Goal: Navigation & Orientation: Find specific page/section

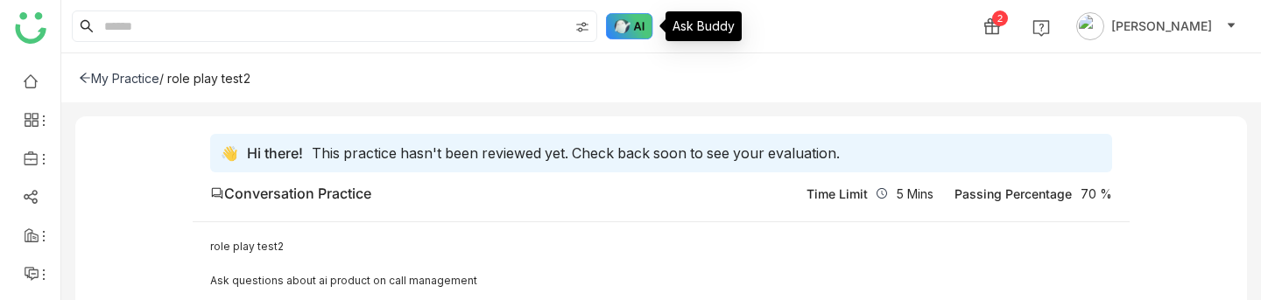
click at [632, 20] on img at bounding box center [629, 26] width 47 height 26
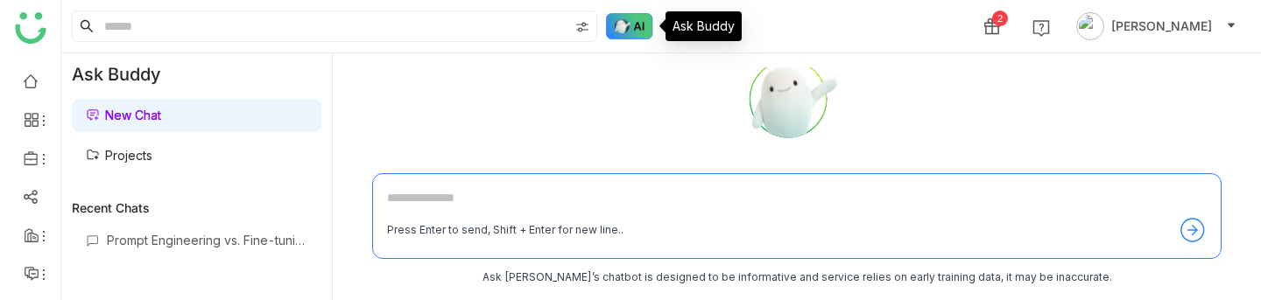
click at [628, 31] on img at bounding box center [629, 26] width 47 height 26
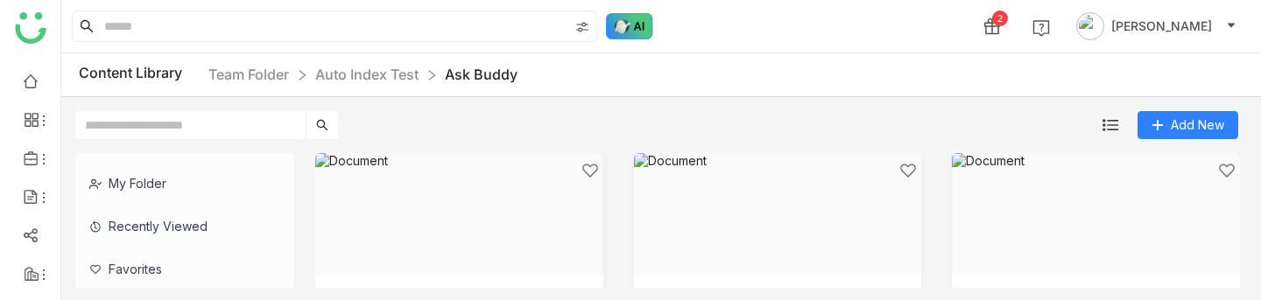
click at [627, 27] on img at bounding box center [629, 26] width 47 height 26
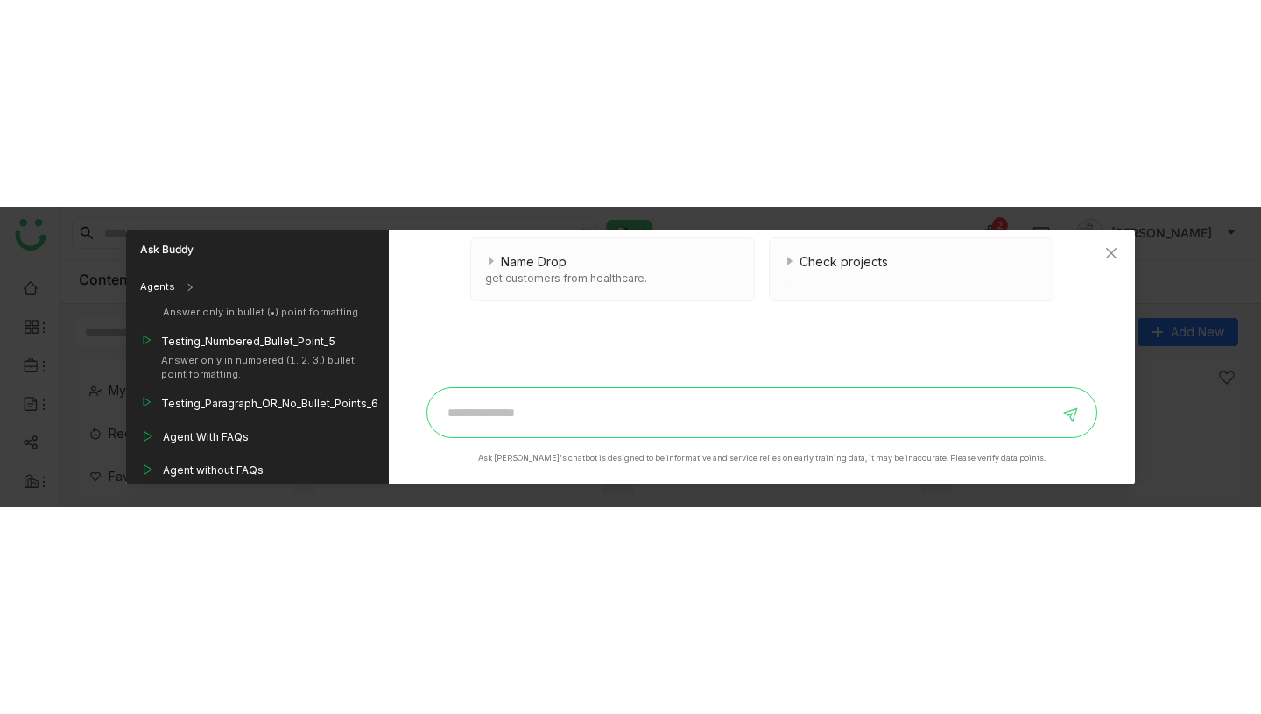
scroll to position [1523, 0]
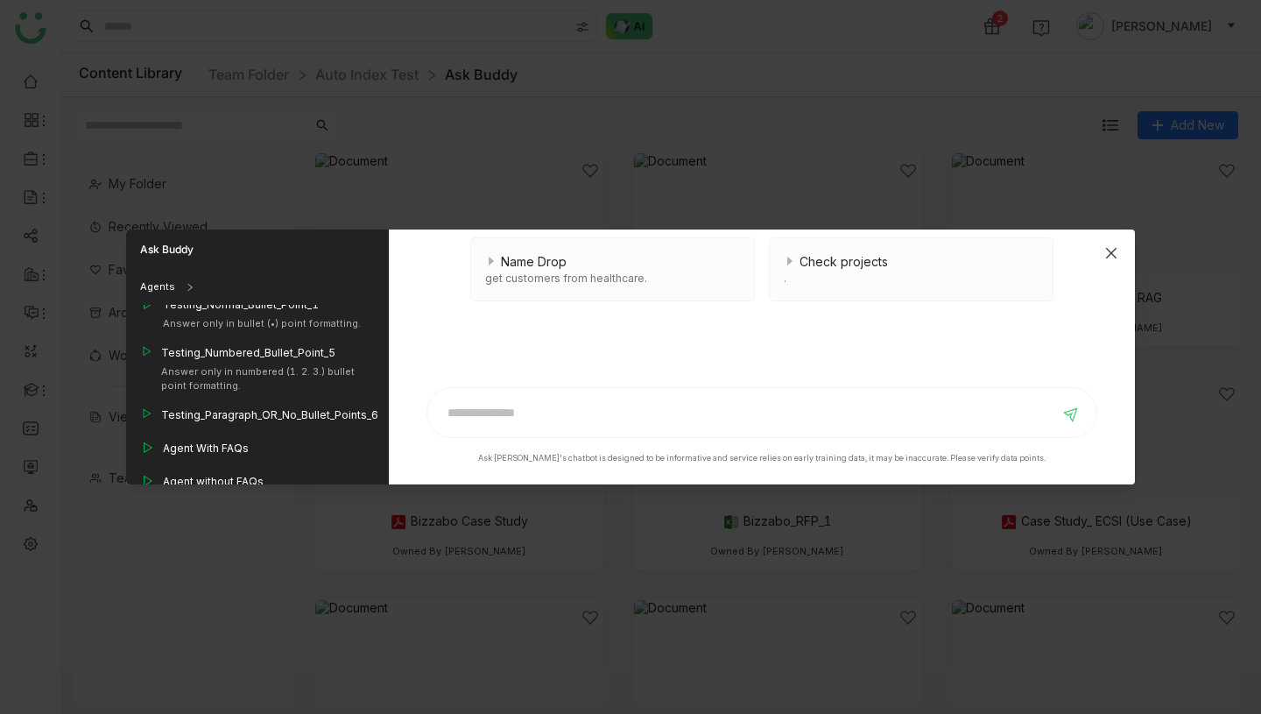
click at [1117, 250] on icon "Close" at bounding box center [1111, 253] width 14 height 14
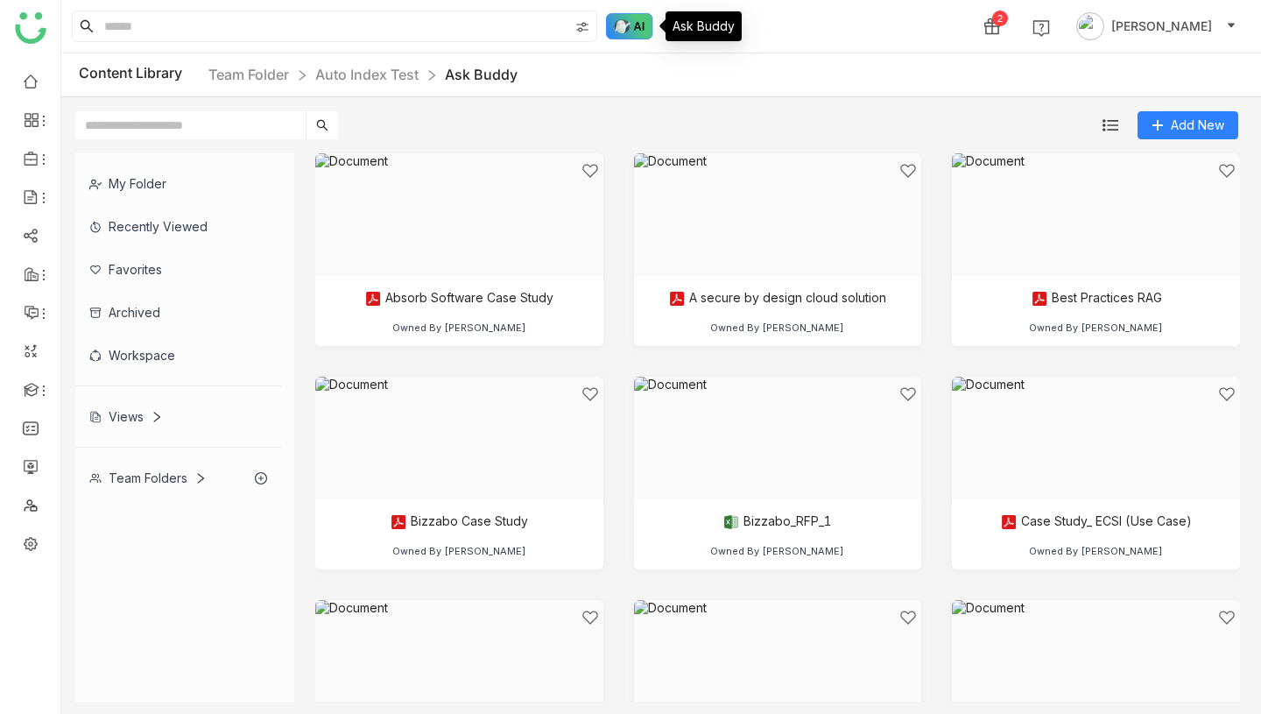
click at [634, 34] on img at bounding box center [629, 26] width 47 height 26
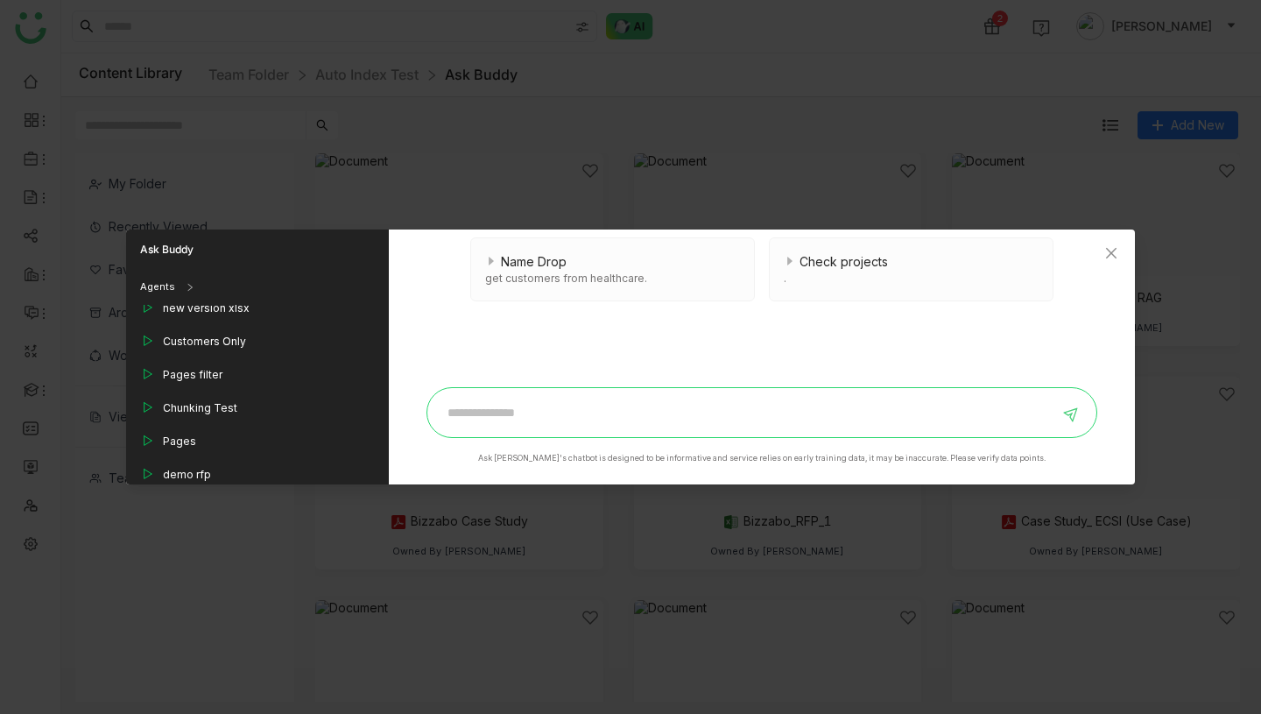
scroll to position [254, 0]
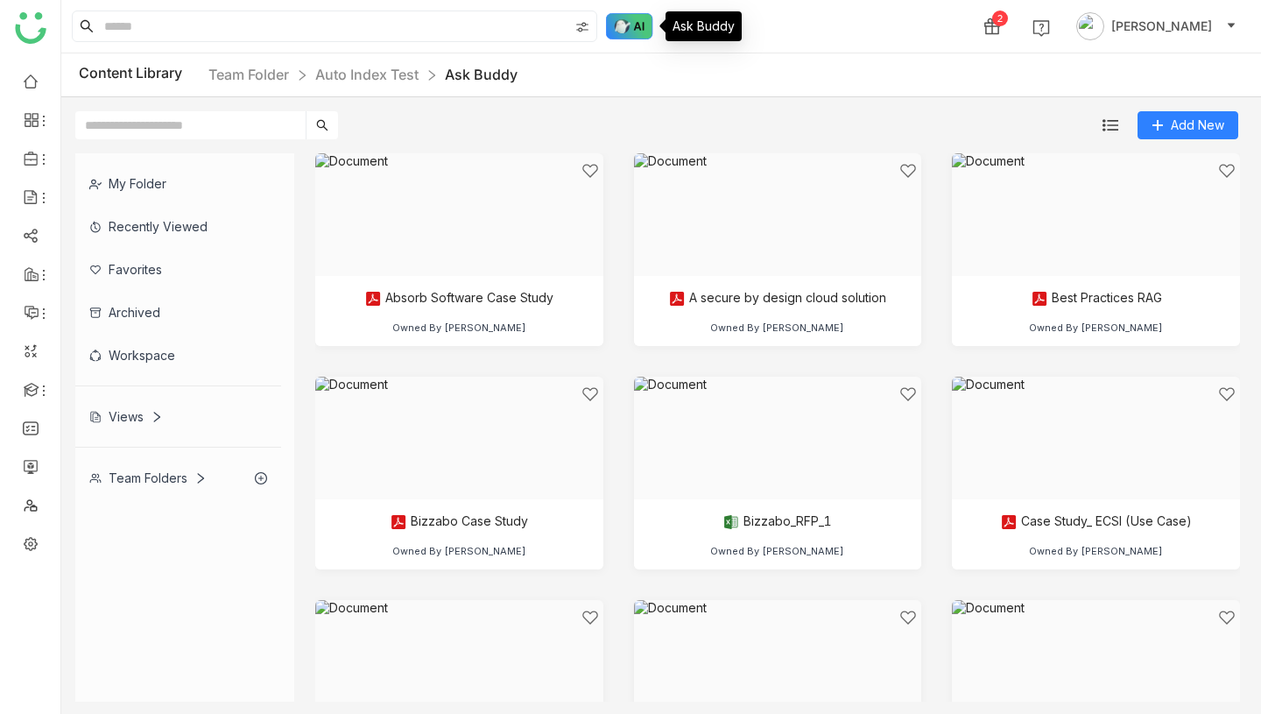
click at [620, 21] on img at bounding box center [629, 26] width 47 height 26
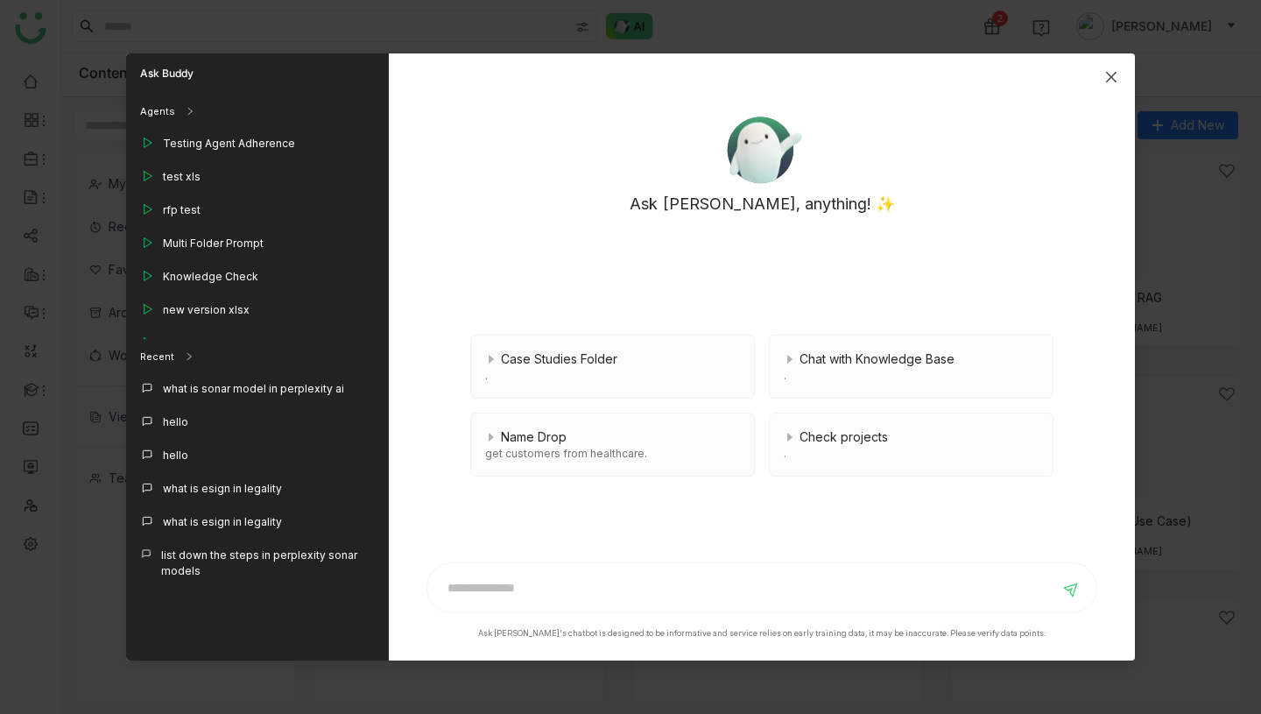
click at [1115, 78] on icon "Close" at bounding box center [1111, 77] width 14 height 14
